Goal: Task Accomplishment & Management: Use online tool/utility

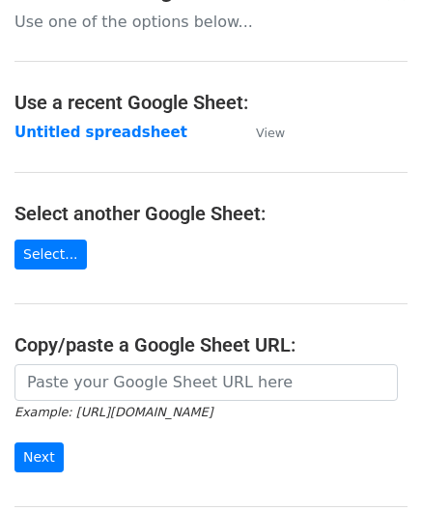
scroll to position [193, 0]
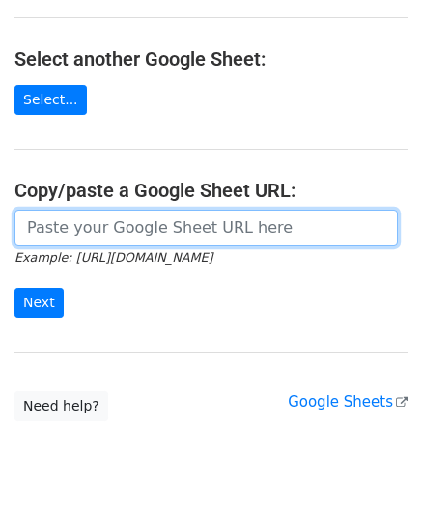
click at [92, 233] on input "url" at bounding box center [205, 227] width 383 height 37
paste input "[URL][DOMAIN_NAME]"
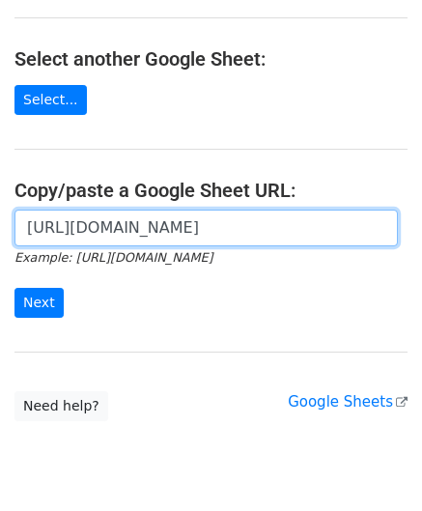
scroll to position [0, 424]
type input "[URL][DOMAIN_NAME]"
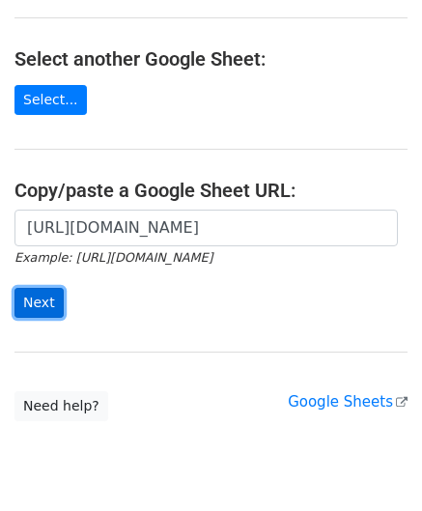
click at [42, 293] on input "Next" at bounding box center [38, 303] width 49 height 30
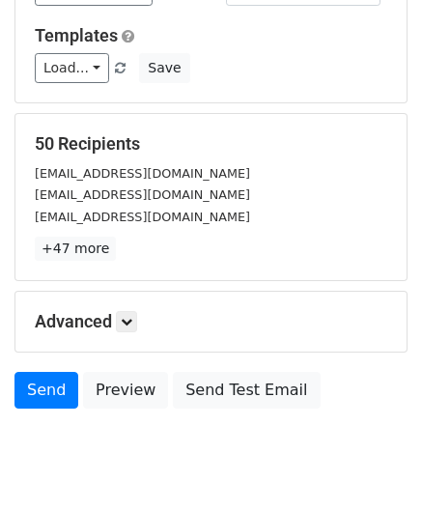
scroll to position [236, 0]
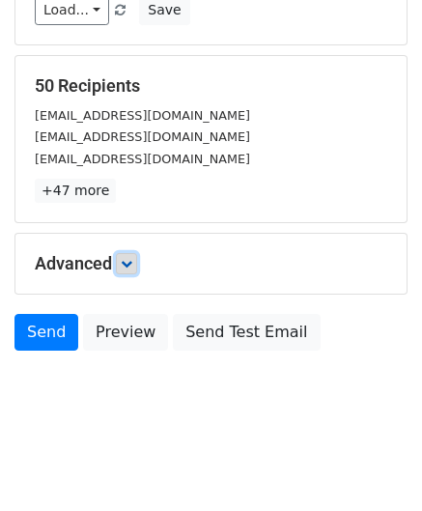
click at [130, 258] on icon at bounding box center [127, 264] width 12 height 12
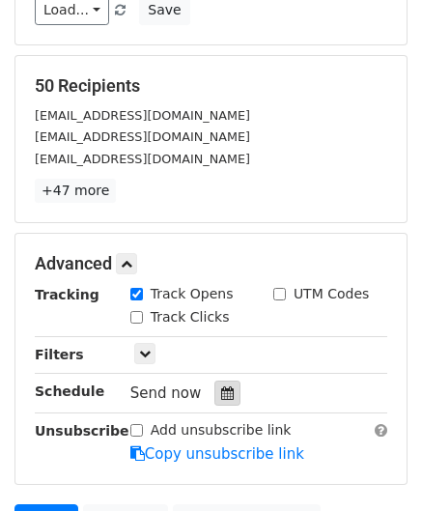
click at [221, 396] on icon at bounding box center [227, 393] width 13 height 14
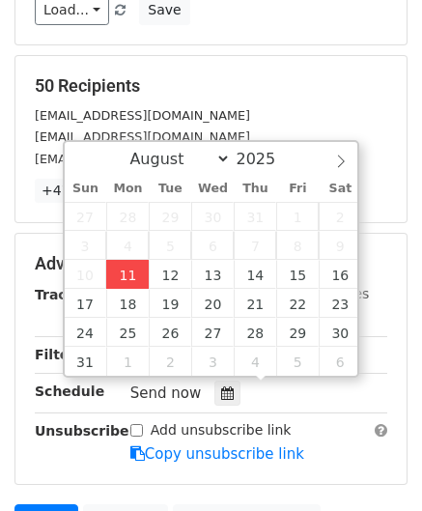
type input "[DATE] 12:00"
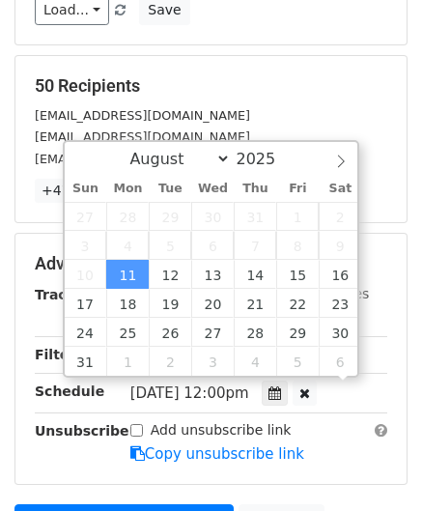
scroll to position [0, 0]
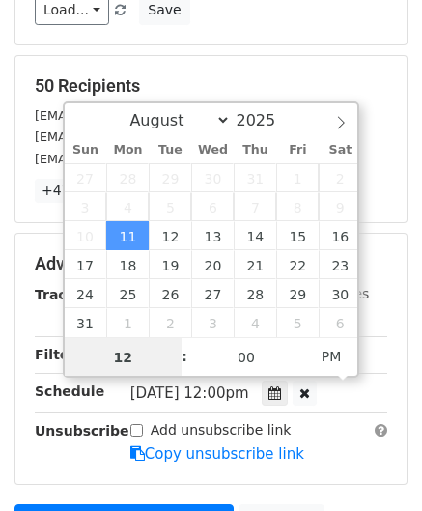
paste input "Hour"
type input "2"
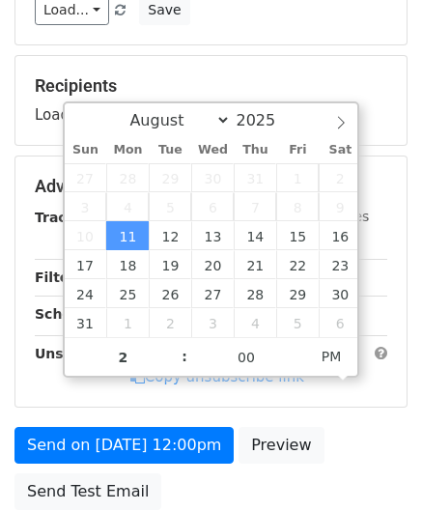
type input "[DATE] 14:00"
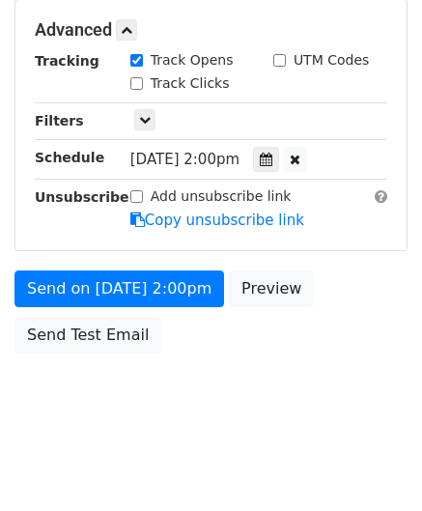
scroll to position [469, 0]
